Goal: Book appointment/travel/reservation

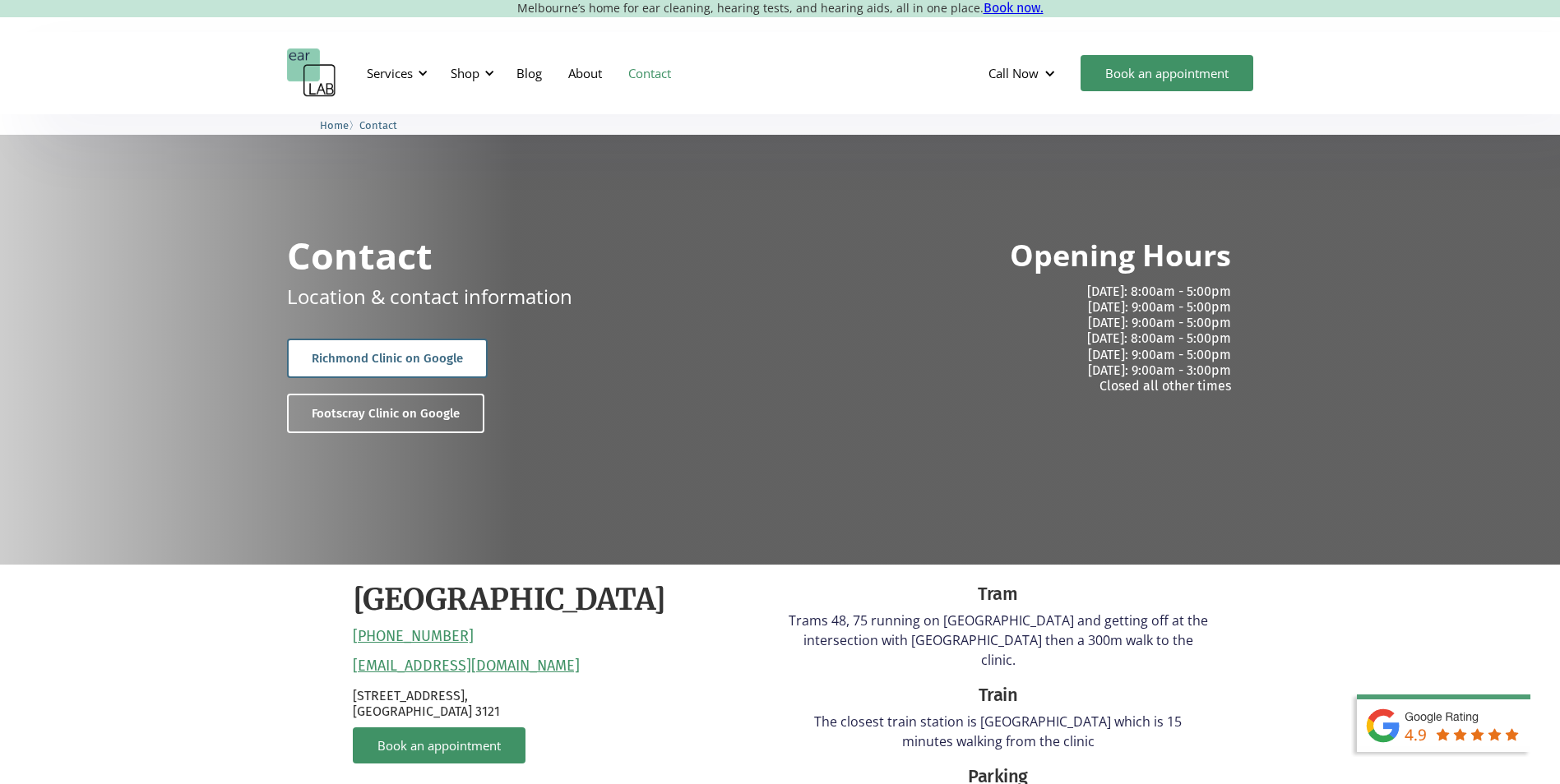
click at [411, 357] on link "Richmond Clinic on Google" at bounding box center [387, 358] width 201 height 39
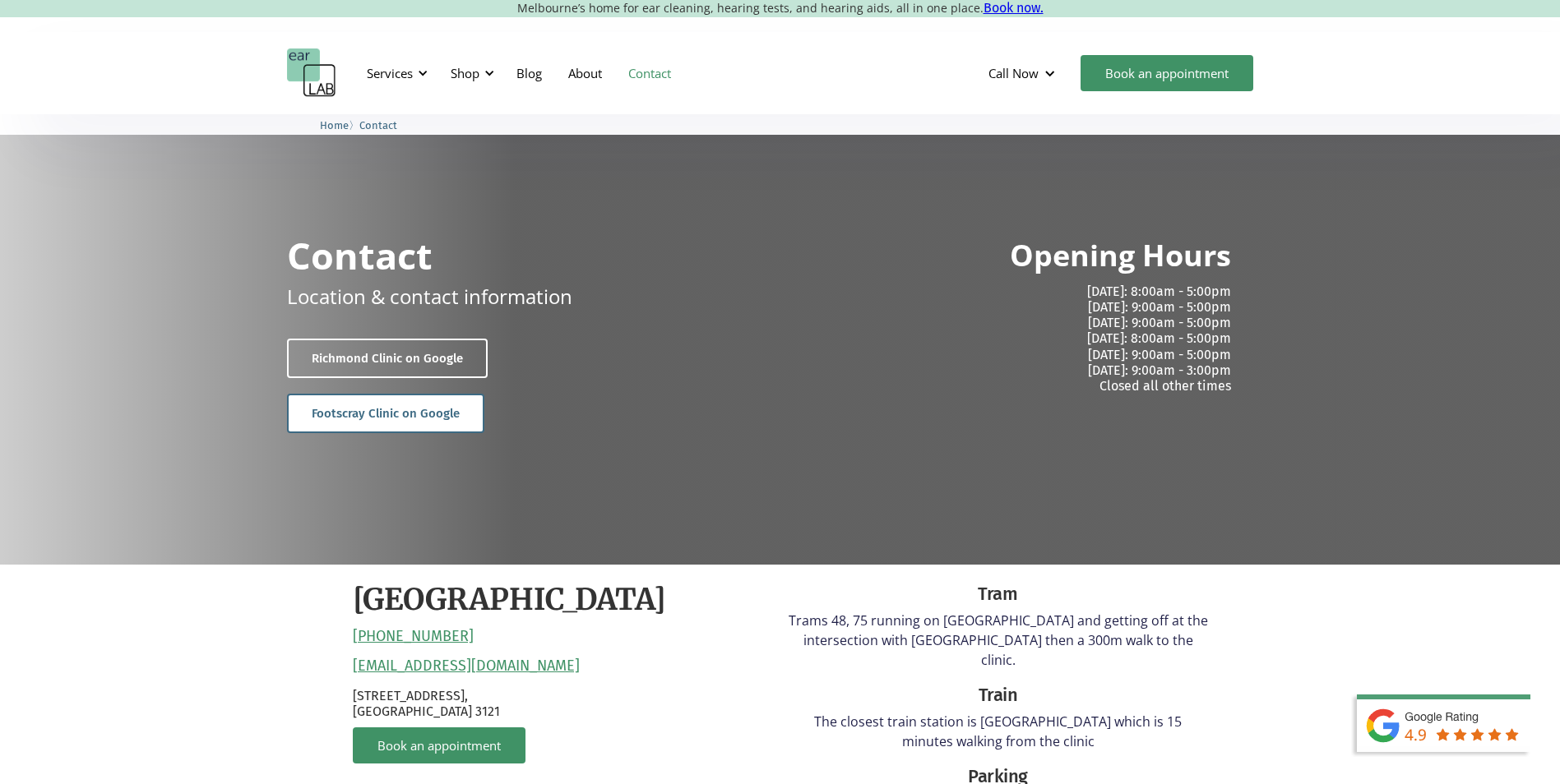
click at [369, 408] on link "Footscray Clinic on Google" at bounding box center [386, 414] width 197 height 39
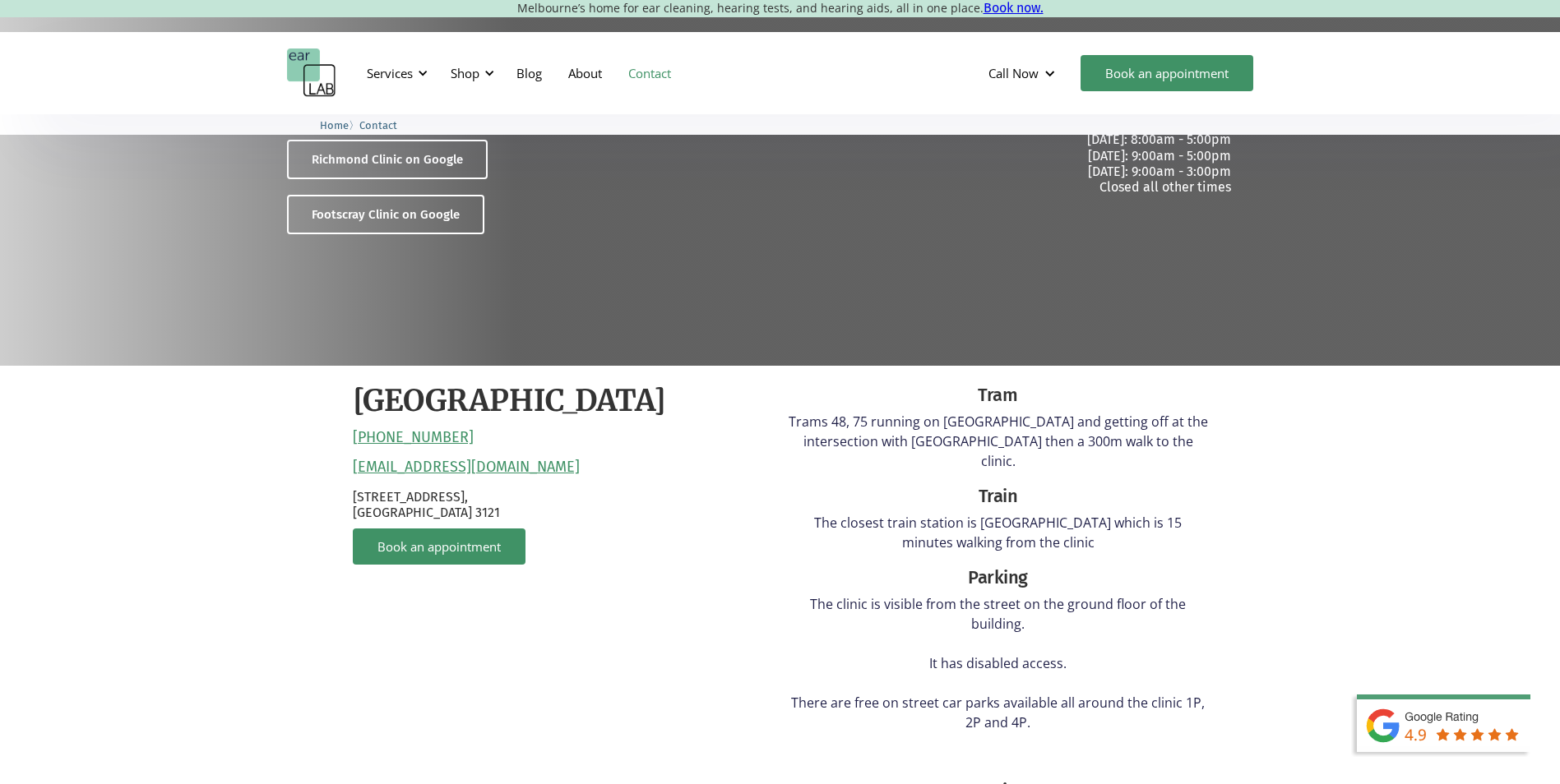
scroll to position [247, 0]
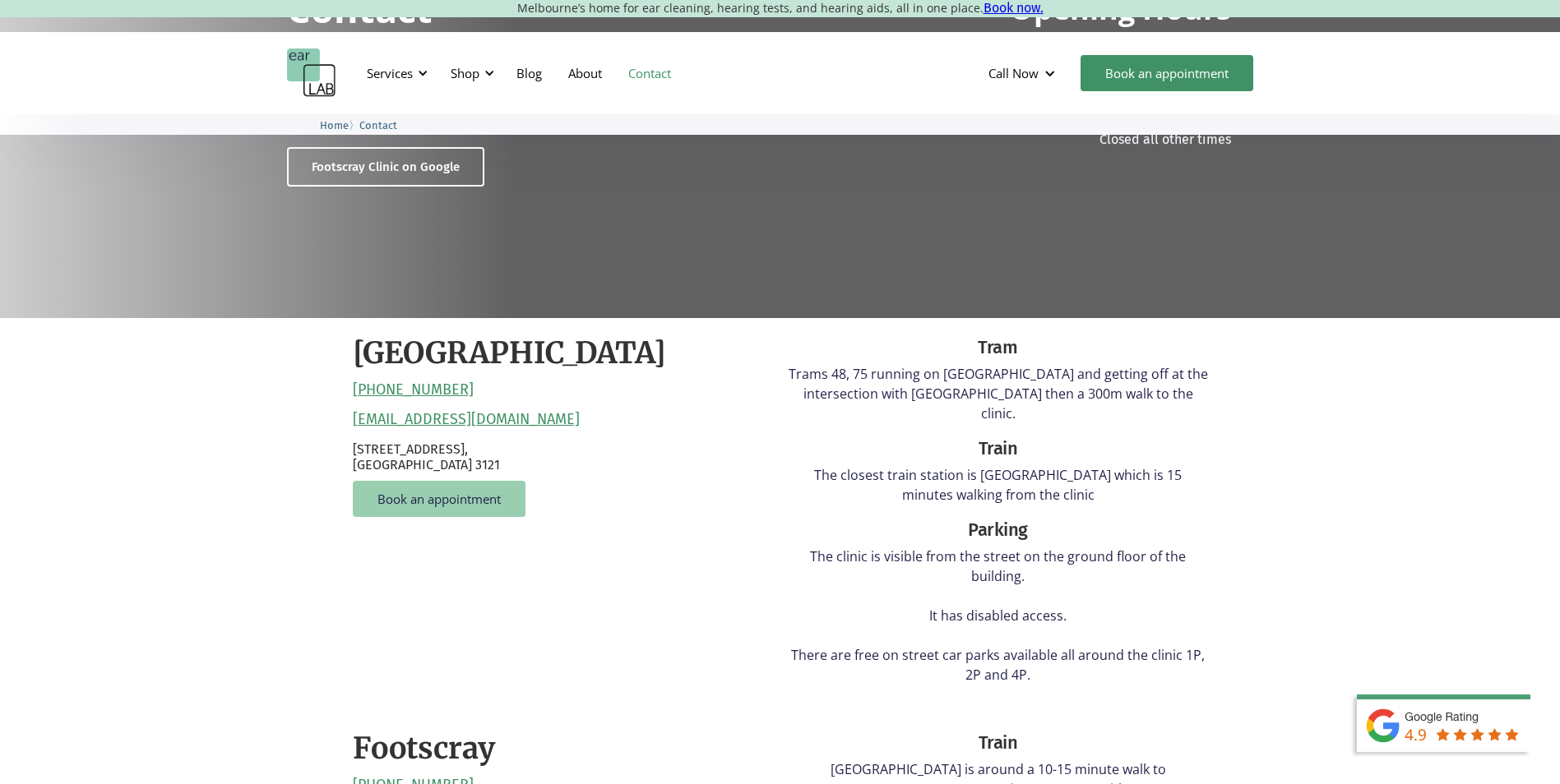
click at [427, 505] on link "Book an appointment" at bounding box center [439, 499] width 173 height 37
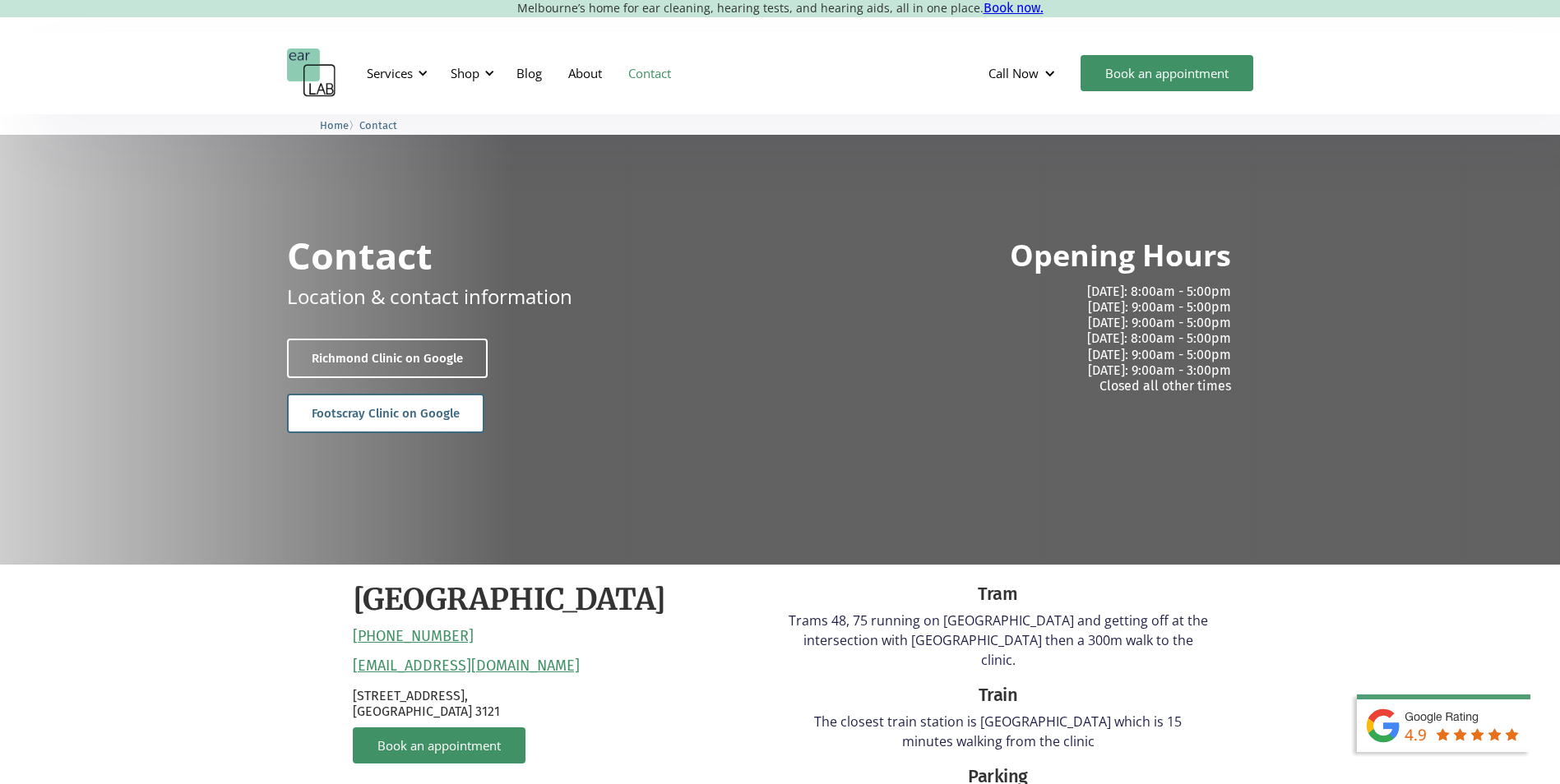
click at [345, 410] on link "Footscray Clinic on Google" at bounding box center [386, 414] width 197 height 39
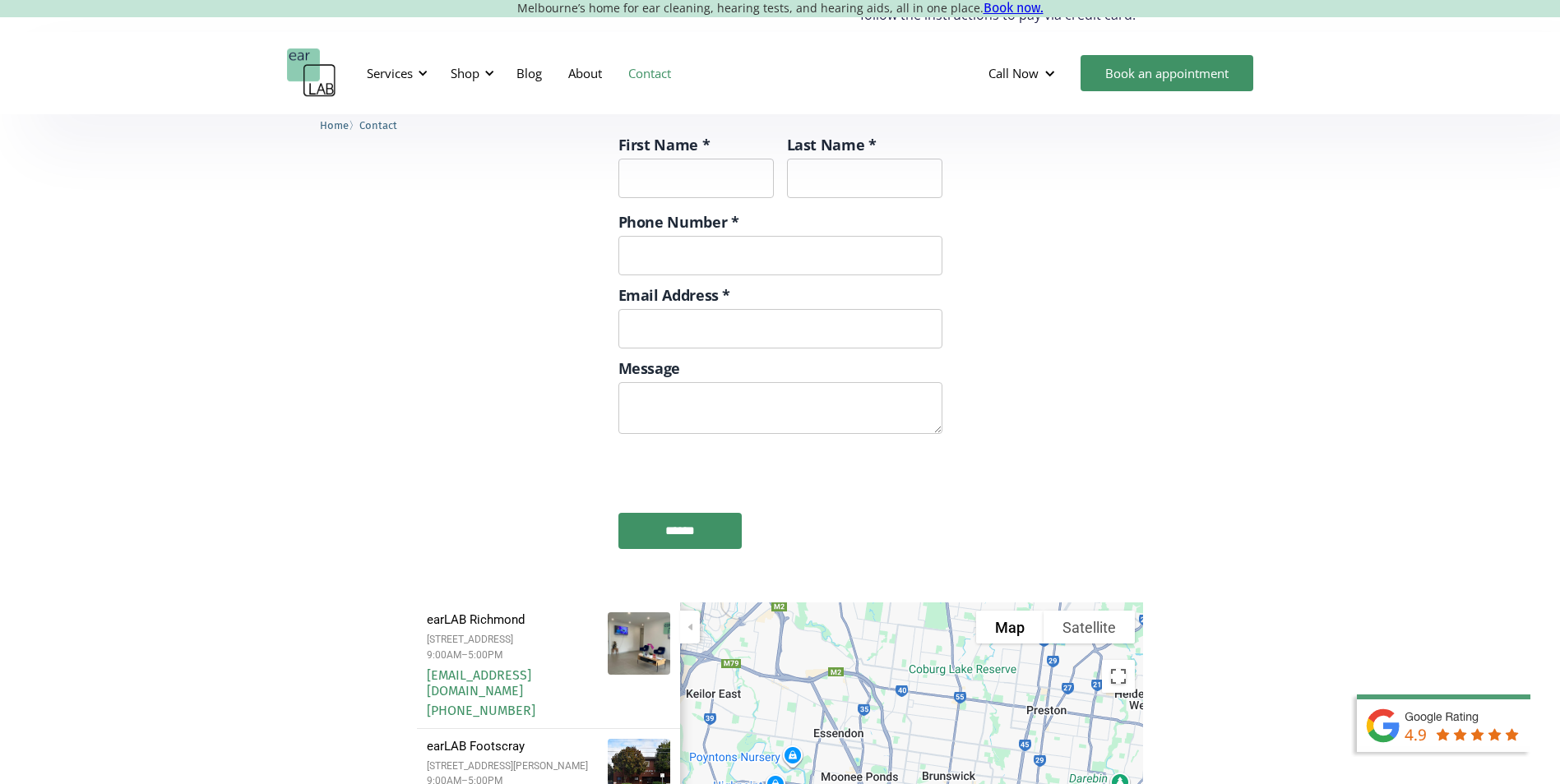
scroll to position [1645, 0]
